Goal: Information Seeking & Learning: Learn about a topic

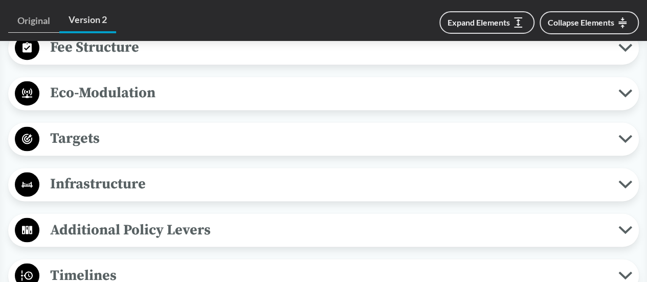
scroll to position [767, 0]
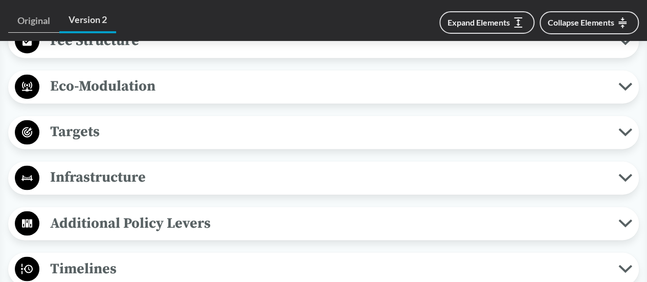
click at [214, 120] on span "Targets" at bounding box center [328, 131] width 579 height 23
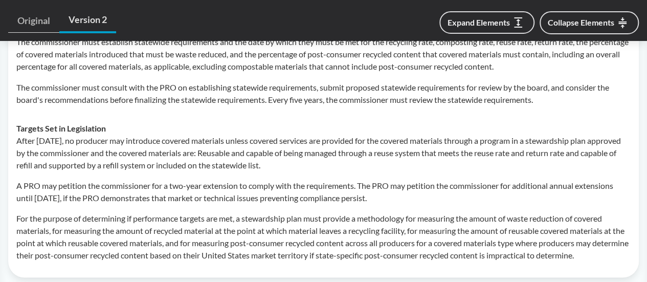
scroll to position [920, 0]
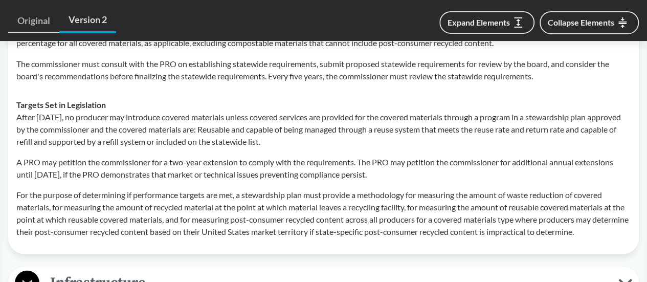
drag, startPoint x: 18, startPoint y: 101, endPoint x: 331, endPoint y: 121, distance: 313.0
click at [331, 121] on p "After [DATE], no producer may introduce covered materials unless covered servic…" at bounding box center [323, 128] width 614 height 37
copy p "After [DATE], no producer may introduce covered materials unless covered servic…"
click at [157, 155] on p "A PRO may petition the commissioner for a two-year extension to comply with the…" at bounding box center [323, 167] width 614 height 25
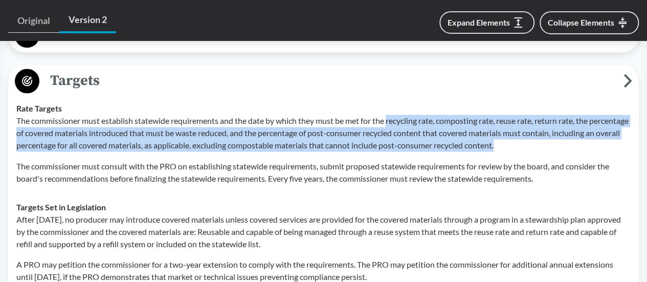
drag, startPoint x: 391, startPoint y: 106, endPoint x: 596, endPoint y: 134, distance: 207.5
click at [596, 134] on p "The commissioner must establish statewide requirements and the date by which th…" at bounding box center [323, 132] width 614 height 37
copy p "recycling rate, composting rate, reuse rate, return rate, the percentage of cov…"
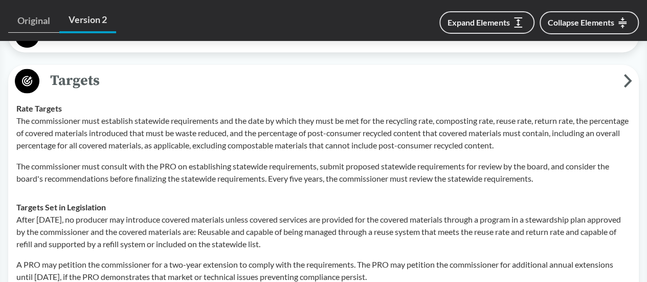
click at [176, 166] on p "The commissioner must consult with the PRO on establishing statewide requiremen…" at bounding box center [323, 171] width 614 height 25
drag, startPoint x: 448, startPoint y: 19, endPoint x: 440, endPoint y: 27, distance: 11.6
click at [448, 18] on button "Expand Elements" at bounding box center [486, 22] width 95 height 22
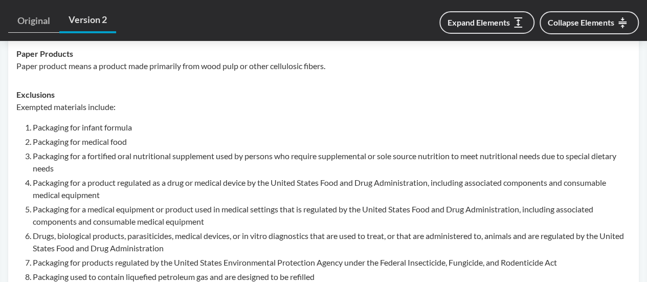
scroll to position [5023, 0]
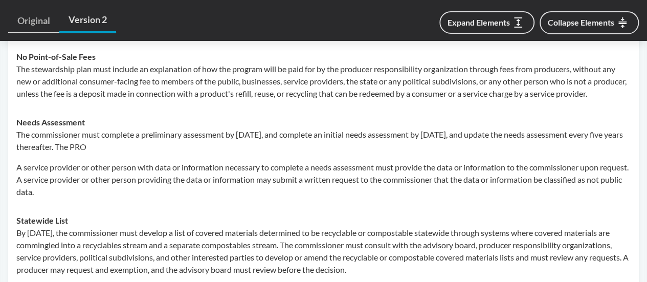
drag, startPoint x: 18, startPoint y: 155, endPoint x: 154, endPoint y: 171, distance: 137.5
click at [154, 153] on p "The commissioner must complete a preliminary assessment by [DATE], and complete…" at bounding box center [323, 140] width 614 height 25
copy p "The commissioner must complete a preliminary assessment by [DATE], and complete…"
click at [194, 192] on p "A service provider or other person with data or information necessary to comple…" at bounding box center [323, 179] width 614 height 37
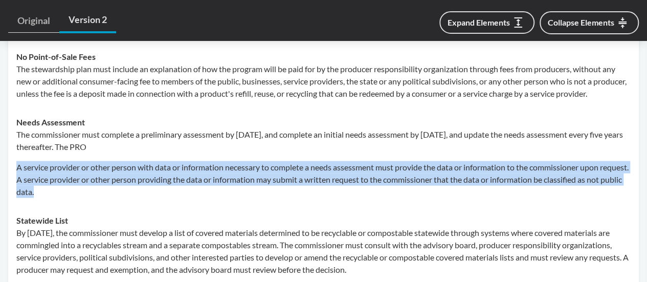
drag, startPoint x: 17, startPoint y: 186, endPoint x: 114, endPoint y: 218, distance: 102.5
click at [114, 206] on td "Needs Assessment The commissioner must complete a preliminary assessment by [DA…" at bounding box center [323, 157] width 623 height 98
copy p "A service provider or other person with data or information necessary to comple…"
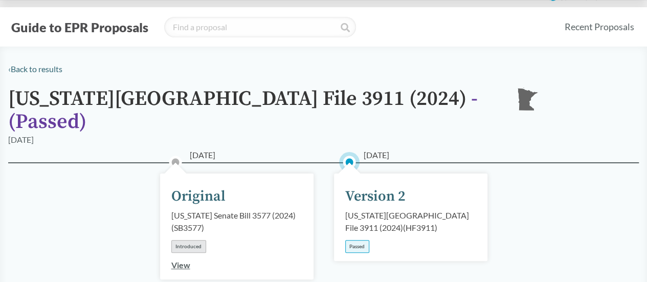
scroll to position [0, 0]
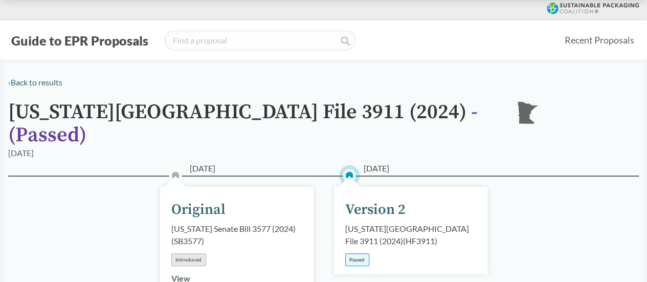
click at [72, 202] on div "[DATE] Original [US_STATE] Senate Bill 3577 (2024) ( SB3577 ) Introduced View […" at bounding box center [323, 263] width 630 height 176
click at [554, 120] on div "[US_STATE][GEOGRAPHIC_DATA] File 3911 (2024) - ( Passed ) [GEOGRAPHIC_DATA]" at bounding box center [323, 124] width 630 height 46
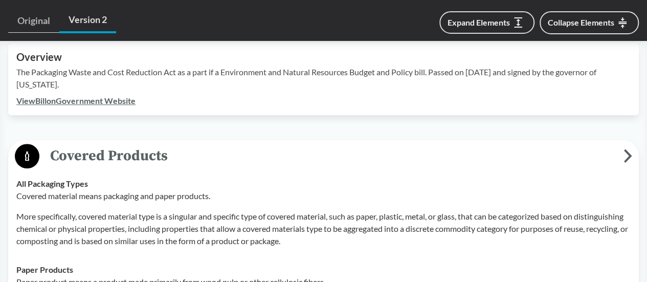
scroll to position [1761, 0]
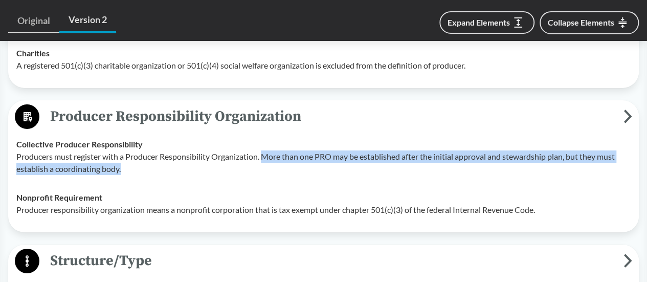
drag, startPoint x: 267, startPoint y: 141, endPoint x: 272, endPoint y: 150, distance: 10.1
click at [272, 150] on p "Producers must register with a Producer Responsibility Organization. More than …" at bounding box center [323, 162] width 614 height 25
copy p "More than one PRO may be established after the initial approval and stewardship…"
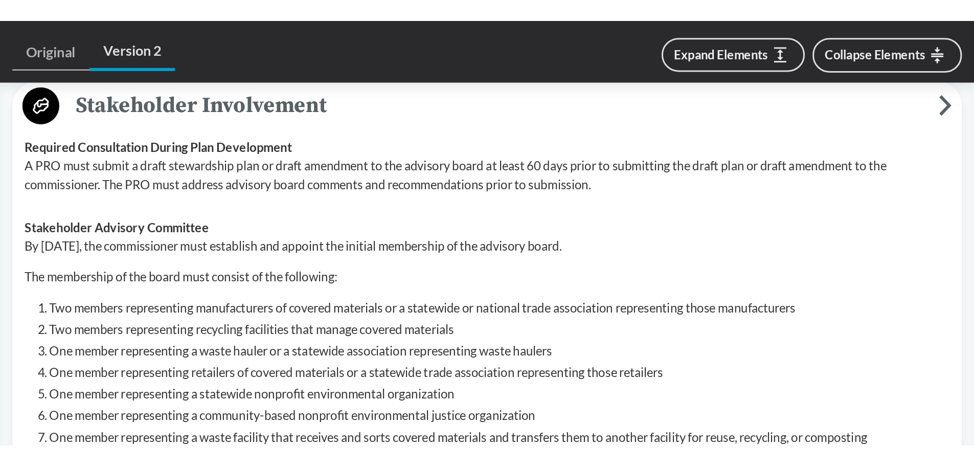
scroll to position [4419, 0]
